Goal: Information Seeking & Learning: Learn about a topic

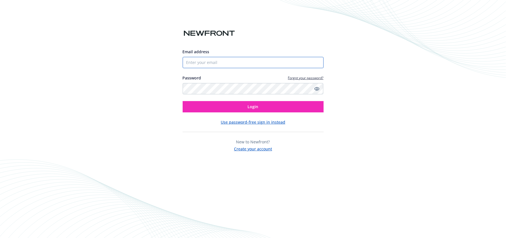
click at [204, 62] on input "Email address" at bounding box center [253, 62] width 141 height 11
click at [290, 62] on input "Email address" at bounding box center [253, 62] width 141 height 11
drag, startPoint x: 290, startPoint y: 62, endPoint x: 337, endPoint y: 61, distance: 47.1
click at [293, 62] on input "Email address" at bounding box center [253, 62] width 141 height 11
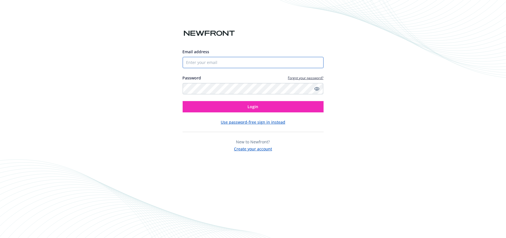
click at [0, 238] on com-1password-button at bounding box center [0, 238] width 0 height 0
click at [291, 68] on div "Email address Password Forgot your password? Login" at bounding box center [253, 81] width 141 height 64
click at [293, 61] on input "Email address" at bounding box center [253, 62] width 141 height 11
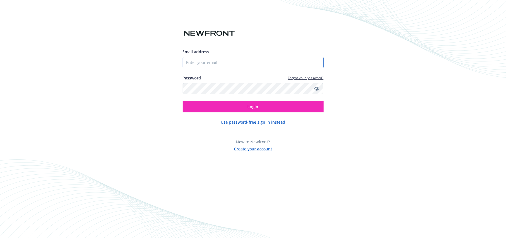
click at [293, 61] on input "Email address" at bounding box center [253, 62] width 141 height 11
click at [305, 61] on input "Email address" at bounding box center [253, 62] width 141 height 11
type input "trproducer.demo@newfront.com"
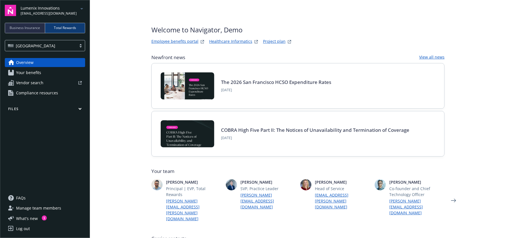
click at [73, 28] on span "Total Rewards" at bounding box center [65, 27] width 22 height 5
click at [35, 81] on span "Vendor search" at bounding box center [29, 82] width 27 height 9
click at [28, 96] on span "Compliance resources" at bounding box center [37, 93] width 42 height 9
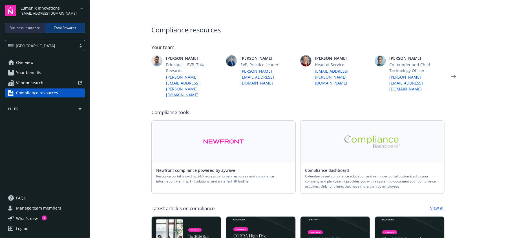
click at [225, 168] on link "Newfront compliance powered by Zywave" at bounding box center [198, 170] width 84 height 5
click at [82, 110] on button "Files" at bounding box center [45, 110] width 80 height 7
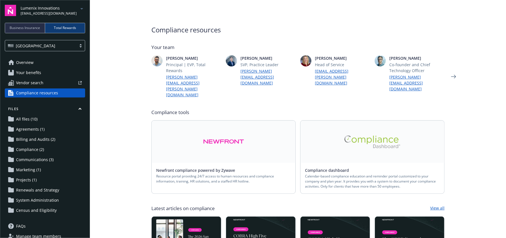
click at [109, 179] on main "Compliance resources Your team Paul Martinez Principal | EVP, Total Rewards pau…" at bounding box center [298, 119] width 416 height 238
click at [108, 6] on main "Compliance resources Your team Paul Martinez Principal | EVP, Total Rewards pau…" at bounding box center [298, 119] width 416 height 238
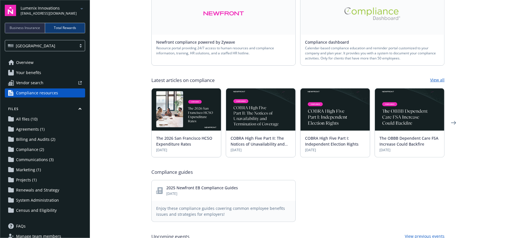
scroll to position [123, 0]
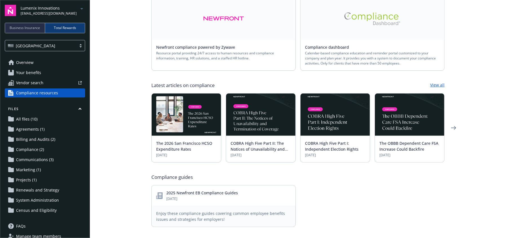
click at [36, 158] on span "Communications (3)" at bounding box center [35, 159] width 38 height 9
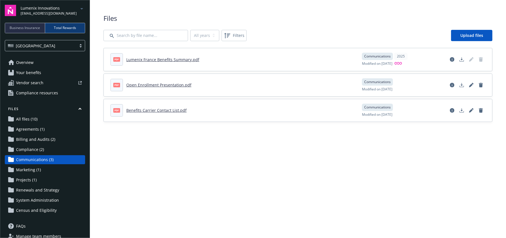
click at [234, 190] on main "Upload progress Files All years 2025 Filters Upload files pdf Lumenix France Be…" at bounding box center [298, 119] width 416 height 238
drag, startPoint x: 164, startPoint y: 169, endPoint x: 43, endPoint y: 43, distance: 174.2
click at [163, 169] on main "Upload progress Files All years 2025 Filters Upload files pdf Lumenix France Be…" at bounding box center [298, 119] width 416 height 238
click at [180, 177] on main "Upload progress Files All years 2025 Filters Upload files pdf Lumenix France Be…" at bounding box center [298, 119] width 416 height 238
click at [182, 196] on main "Upload progress Files All years 2025 Filters Upload files pdf Lumenix France Be…" at bounding box center [298, 119] width 416 height 238
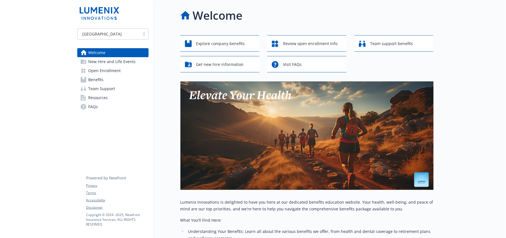
click at [113, 62] on span "New Hire and Life Events" at bounding box center [112, 61] width 47 height 9
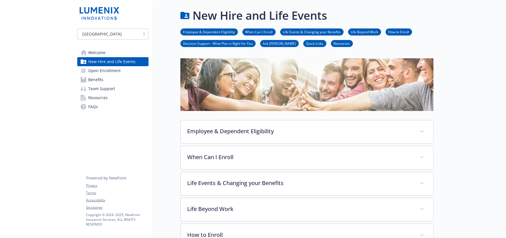
click at [108, 71] on span "Open Enrollment" at bounding box center [105, 70] width 32 height 9
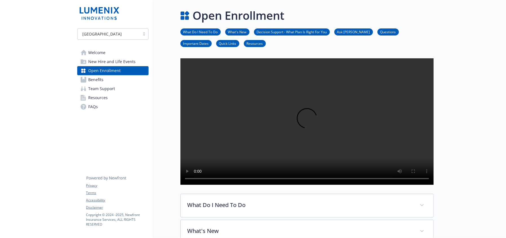
click at [104, 51] on span "Welcome" at bounding box center [97, 52] width 17 height 9
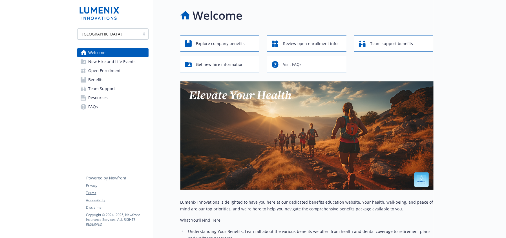
click at [478, 79] on div at bounding box center [470, 204] width 73 height 408
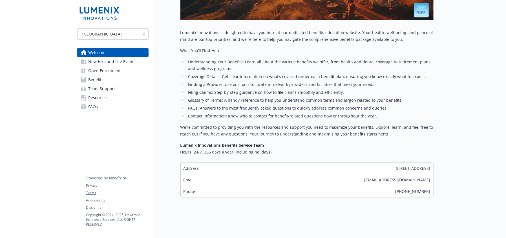
scroll to position [3, 0]
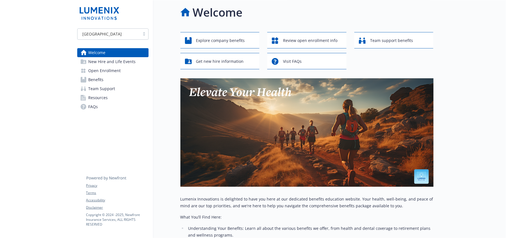
click at [105, 124] on div "USA Welcome New Hire and Life Events Open Enrollment Benefits Team Support Reso…" at bounding box center [113, 201] width 81 height 408
click at [59, 179] on div at bounding box center [36, 201] width 73 height 408
click at [93, 104] on span "FAQs" at bounding box center [94, 106] width 10 height 9
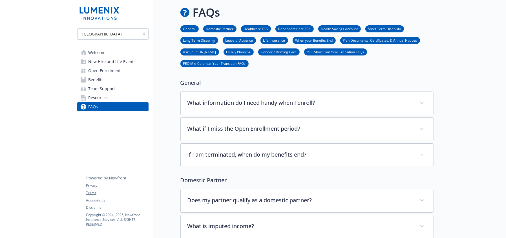
click at [103, 98] on span "Resources" at bounding box center [98, 97] width 19 height 9
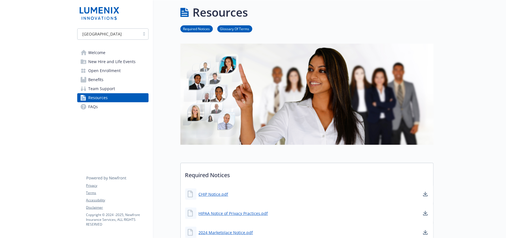
click at [99, 52] on span "Welcome" at bounding box center [97, 52] width 17 height 9
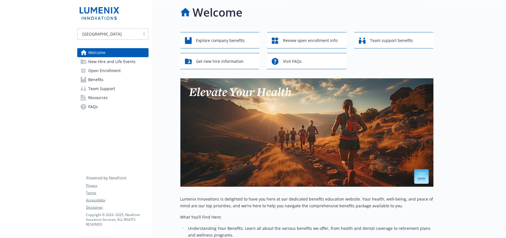
click at [109, 74] on span "Open Enrollment" at bounding box center [105, 70] width 32 height 9
